Goal: Task Accomplishment & Management: Manage account settings

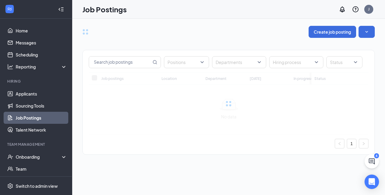
click at [29, 115] on link "Job Postings" at bounding box center [41, 118] width 51 height 12
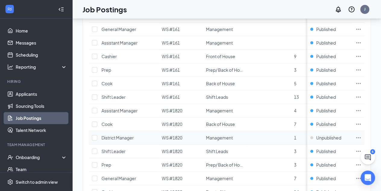
scroll to position [201, 0]
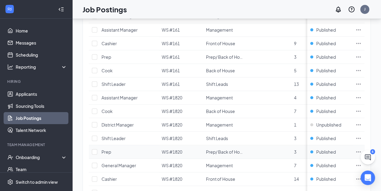
click at [360, 151] on icon "Ellipses" at bounding box center [358, 151] width 5 height 1
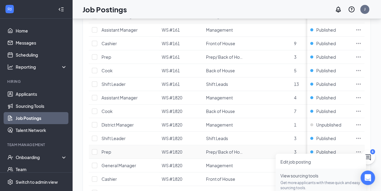
scroll to position [235, 0]
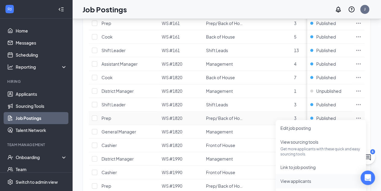
click at [283, 182] on span "View applicants" at bounding box center [295, 180] width 31 height 5
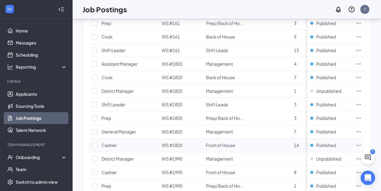
click at [361, 143] on icon "Ellipses" at bounding box center [358, 145] width 6 height 6
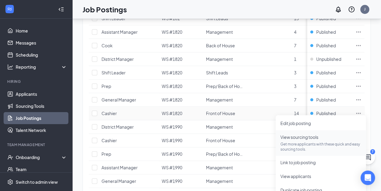
scroll to position [269, 0]
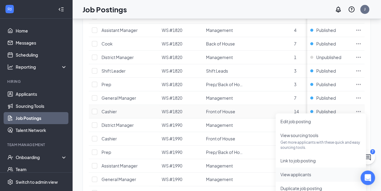
click at [295, 174] on span "View applicants" at bounding box center [295, 174] width 31 height 5
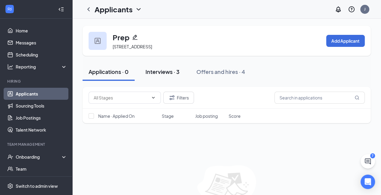
click at [158, 69] on div "Interviews · 3" at bounding box center [162, 72] width 34 height 8
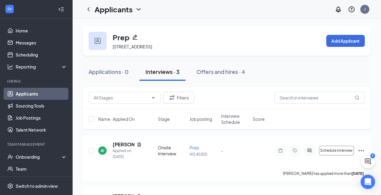
click at [237, 82] on div "Applications · 0 Interviews · 3 Offers and hires · 4" at bounding box center [226, 72] width 288 height 30
click at [225, 69] on div "Offers and hires · 4" at bounding box center [220, 72] width 49 height 8
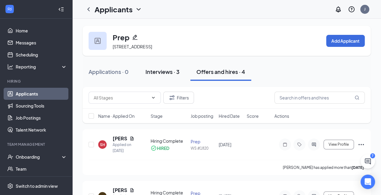
click at [167, 70] on div "Interviews · 3" at bounding box center [162, 72] width 34 height 8
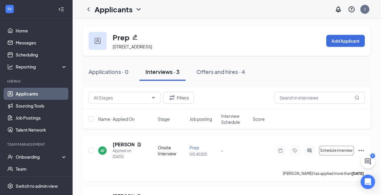
click at [25, 96] on link "Applicants" at bounding box center [41, 94] width 51 height 12
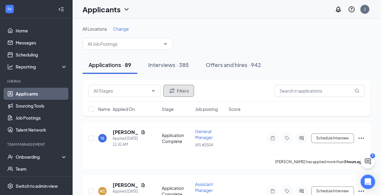
click at [165, 89] on button "Filters" at bounding box center [178, 91] width 31 height 12
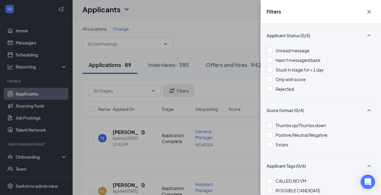
click at [165, 89] on div "Filters Applicant Status (0/5) Unread message Hasn't messaged back Stuck in sta…" at bounding box center [190, 97] width 381 height 195
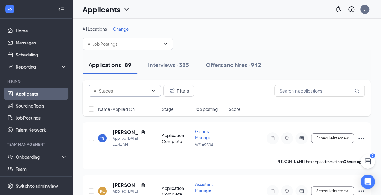
click at [131, 92] on input "text" at bounding box center [121, 91] width 55 height 7
click at [212, 93] on div "Additional Information (10) Application (1) Application Complete (78) Filters" at bounding box center [226, 91] width 276 height 12
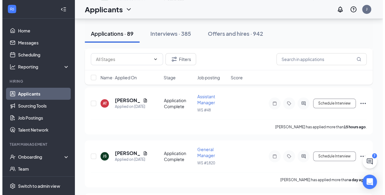
scroll to position [246, 0]
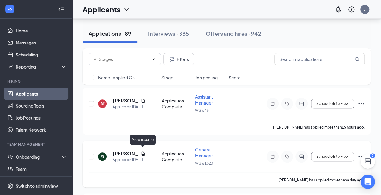
click at [144, 152] on icon "Document" at bounding box center [142, 154] width 3 height 4
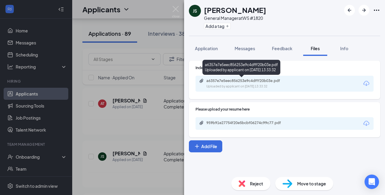
click at [226, 82] on div "a6357e7e5eec856253e9c4dfff20b03e.pdf" at bounding box center [248, 81] width 84 height 5
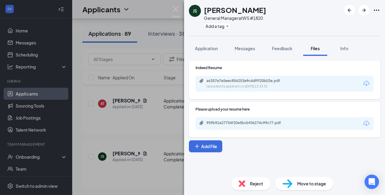
click at [157, 132] on div "JS [PERSON_NAME] General Manager at WS #1820 Add a tag Application Messages Fee…" at bounding box center [192, 97] width 385 height 195
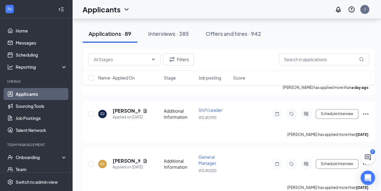
scroll to position [340, 0]
click at [103, 111] on div "CJ" at bounding box center [102, 113] width 4 height 5
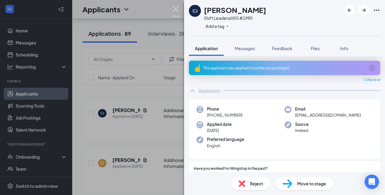
click at [177, 9] on img at bounding box center [176, 12] width 8 height 12
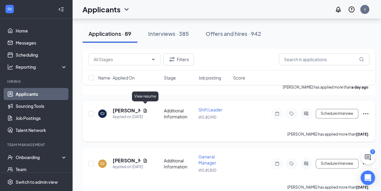
click at [145, 108] on icon "Document" at bounding box center [145, 110] width 5 height 5
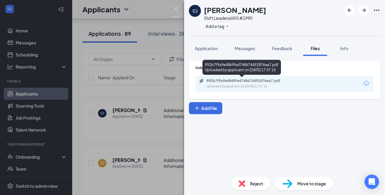
click at [220, 83] on div "992b7f9a9e4869fe4748674491876ea7.pdf" at bounding box center [248, 81] width 84 height 5
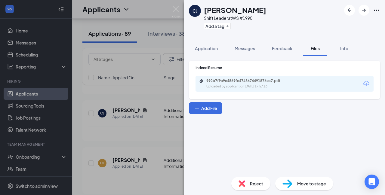
click at [92, 94] on div "[PERSON_NAME] [PERSON_NAME] Shift Leader at WS #1990 Add a tag Application Mess…" at bounding box center [192, 97] width 385 height 195
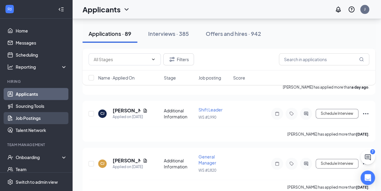
click at [29, 114] on link "Job Postings" at bounding box center [41, 118] width 51 height 12
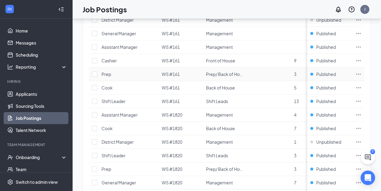
scroll to position [206, 0]
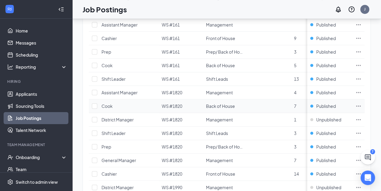
click at [361, 104] on icon "Ellipses" at bounding box center [358, 106] width 6 height 6
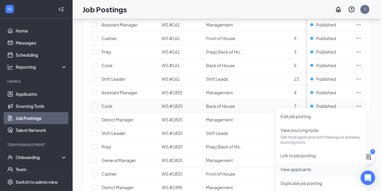
click at [288, 175] on li "View applicants" at bounding box center [320, 169] width 90 height 14
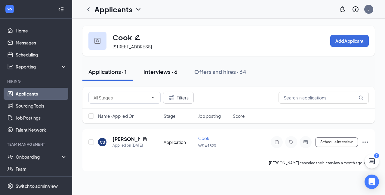
click at [161, 72] on div "Interviews · 6" at bounding box center [161, 72] width 34 height 8
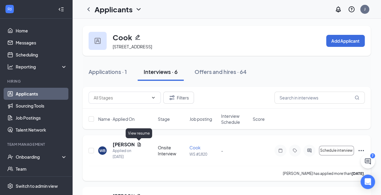
click at [138, 144] on icon "Document" at bounding box center [139, 145] width 3 height 4
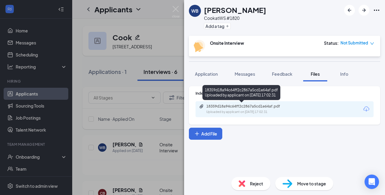
click at [227, 112] on div "Uploaded by applicant on Sep 10, 2025 at 17:02:31" at bounding box center [251, 112] width 90 height 5
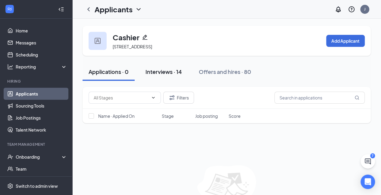
click at [159, 73] on div "Interviews · 14" at bounding box center [163, 72] width 36 height 8
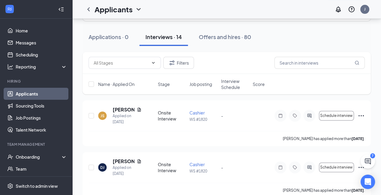
scroll to position [35, 0]
click at [140, 110] on icon "Document" at bounding box center [139, 110] width 5 height 5
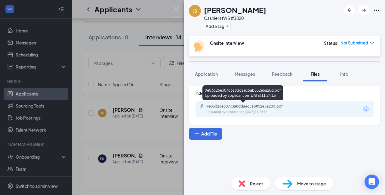
click at [229, 111] on div "Uploaded by applicant on Sep 09, 2025 at 11:24:15" at bounding box center [251, 112] width 90 height 5
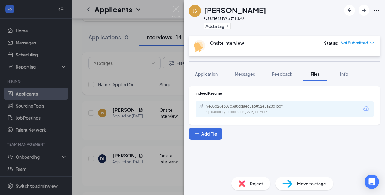
click at [151, 133] on div "JS James Spencer Cashier at WS #1820 Add a tag Onsite Interview Status : Not Su…" at bounding box center [192, 97] width 385 height 195
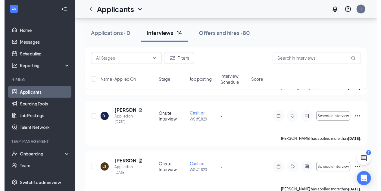
scroll to position [85, 0]
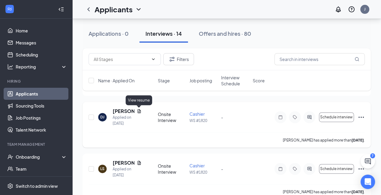
click at [138, 111] on icon "Document" at bounding box center [139, 111] width 5 height 5
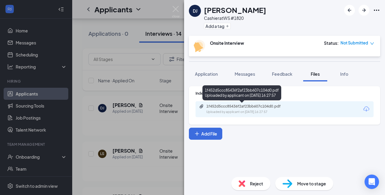
click at [206, 110] on div "Uploaded by applicant on Sep 02, 2025 at 16:27:57" at bounding box center [251, 112] width 90 height 5
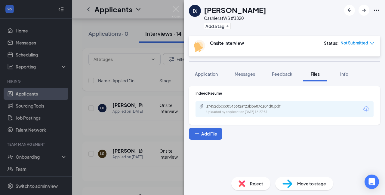
click at [152, 165] on div "DJ Damien Jordan Cashier at WS #1820 Add a tag Onsite Interview Status : Not Su…" at bounding box center [192, 97] width 385 height 195
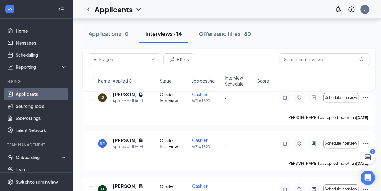
scroll to position [143, 1]
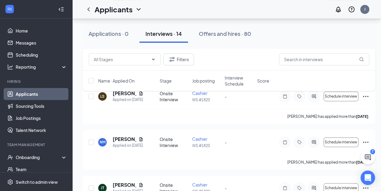
click at [139, 93] on div "Filters Name · Applied On Stage Job posting Interview Schedule Score" at bounding box center [228, 72] width 292 height 48
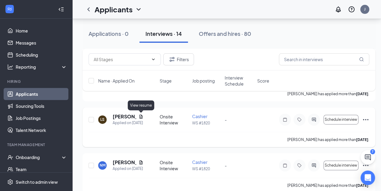
click at [139, 117] on icon "Document" at bounding box center [140, 116] width 3 height 4
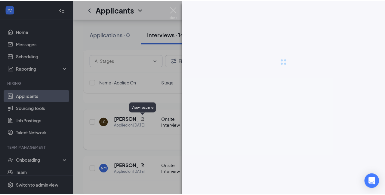
scroll to position [120, 0]
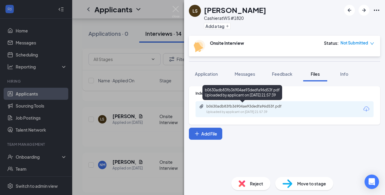
click at [212, 115] on div "b0630adb83fb36904ae93dedfa96d53f.pdf Uploaded by applicant on Aug 31, 2025 at 2…" at bounding box center [285, 109] width 178 height 16
click at [212, 111] on div "Uploaded by applicant on Aug 31, 2025 at 21:57:39" at bounding box center [251, 112] width 90 height 5
